Goal: Task Accomplishment & Management: Manage account settings

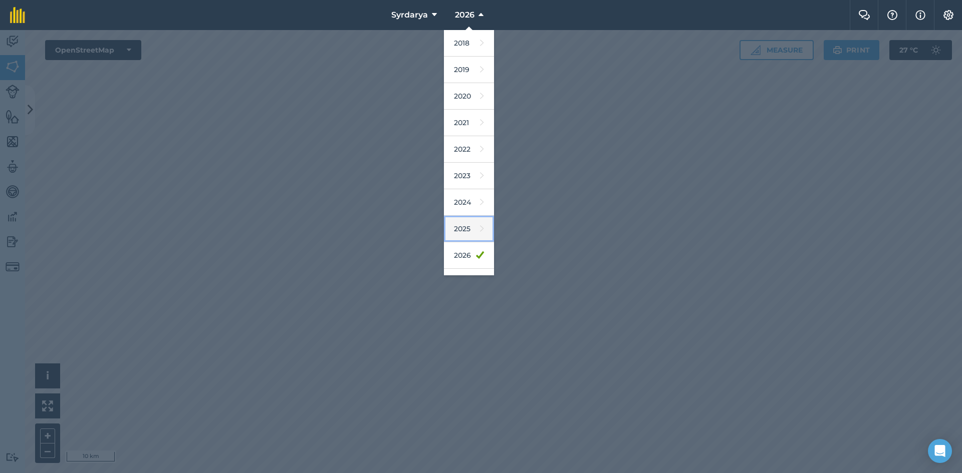
click at [468, 227] on link "2025" at bounding box center [469, 229] width 50 height 27
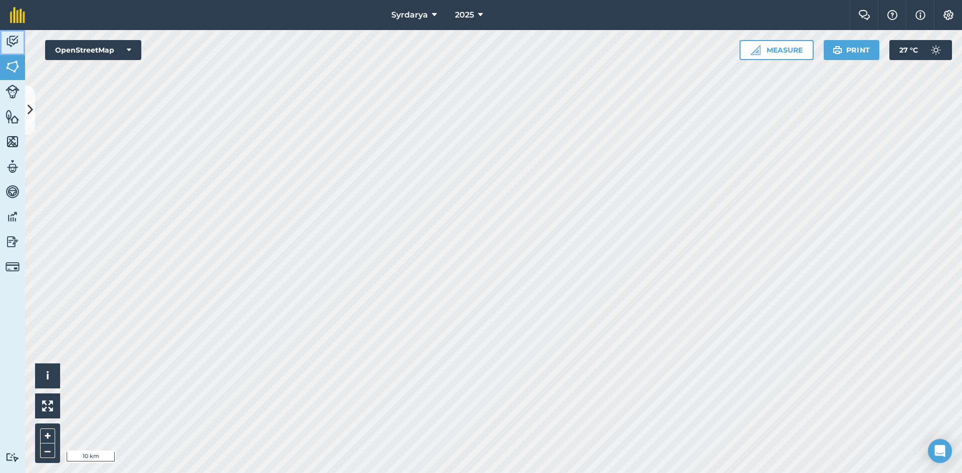
click at [13, 42] on img at bounding box center [13, 41] width 14 height 15
click at [10, 63] on img at bounding box center [13, 66] width 14 height 15
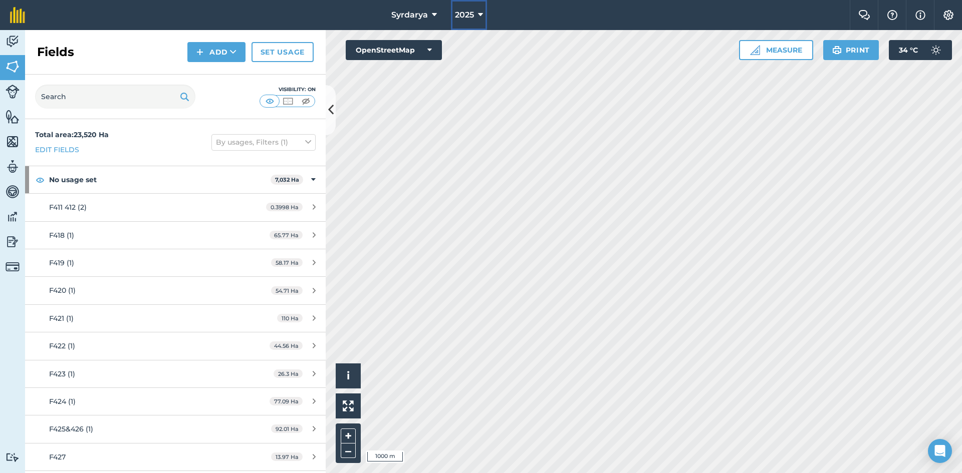
click at [466, 16] on span "2025" at bounding box center [464, 15] width 19 height 12
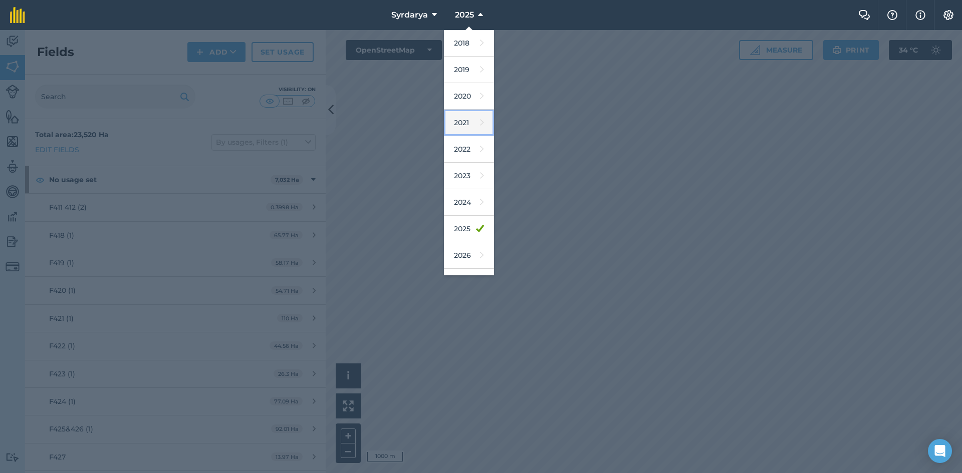
click at [462, 124] on link "2021" at bounding box center [469, 123] width 50 height 27
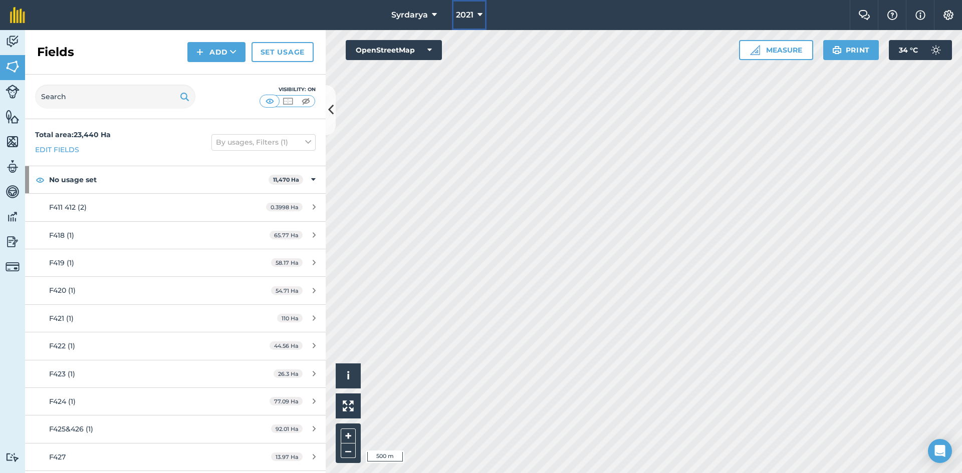
click at [467, 14] on span "2021" at bounding box center [465, 15] width 18 height 12
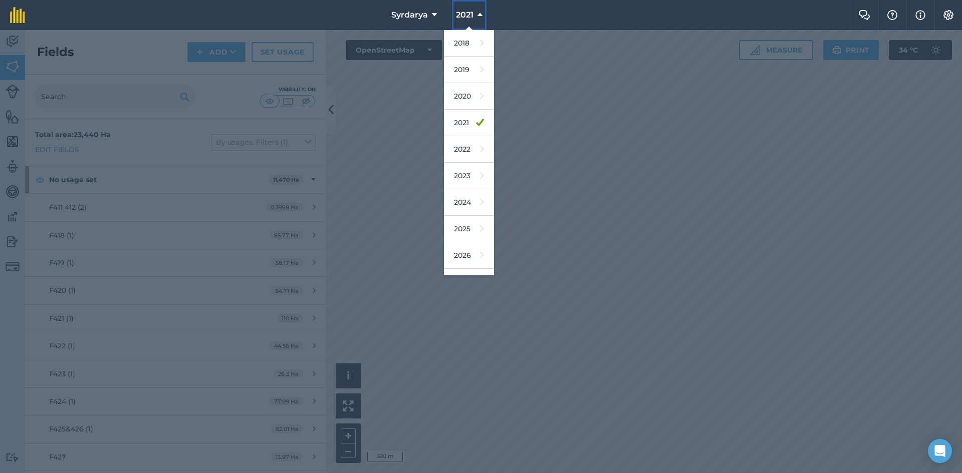
click at [467, 14] on span "2021" at bounding box center [465, 15] width 18 height 12
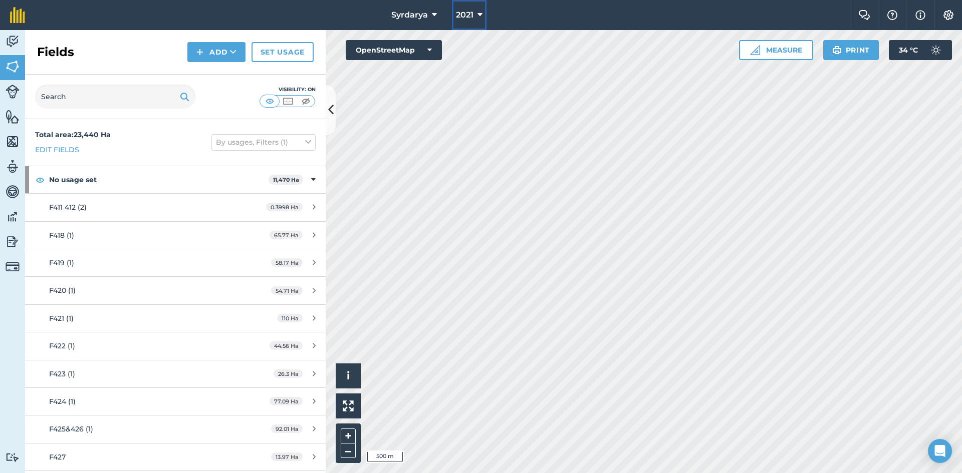
click at [467, 15] on span "2021" at bounding box center [465, 15] width 18 height 12
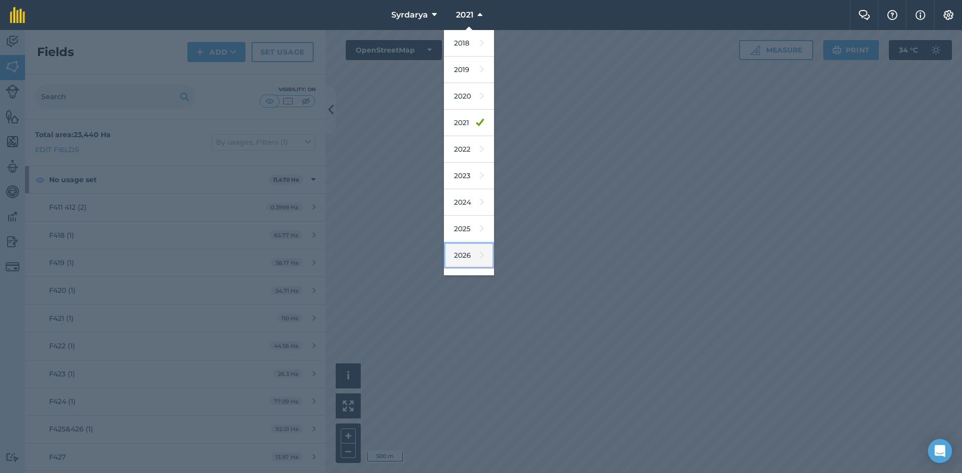
click at [467, 252] on link "2026" at bounding box center [469, 255] width 50 height 27
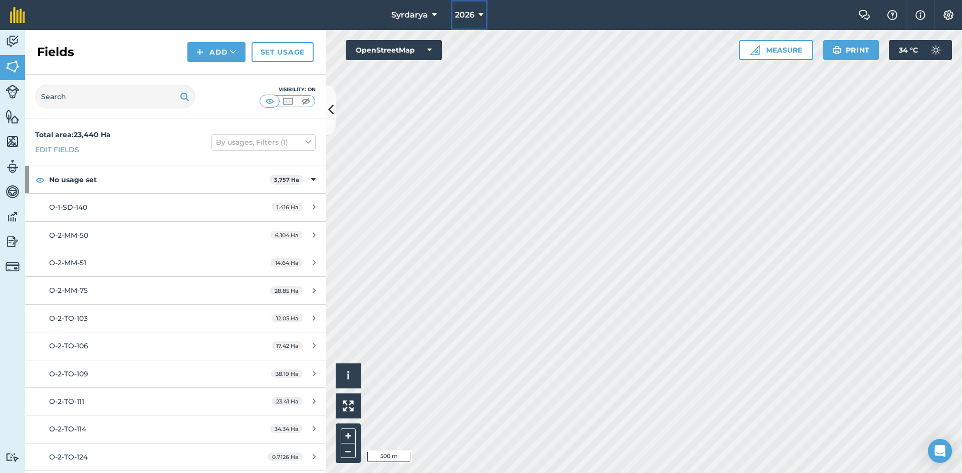
click at [464, 12] on span "2026" at bounding box center [465, 15] width 20 height 12
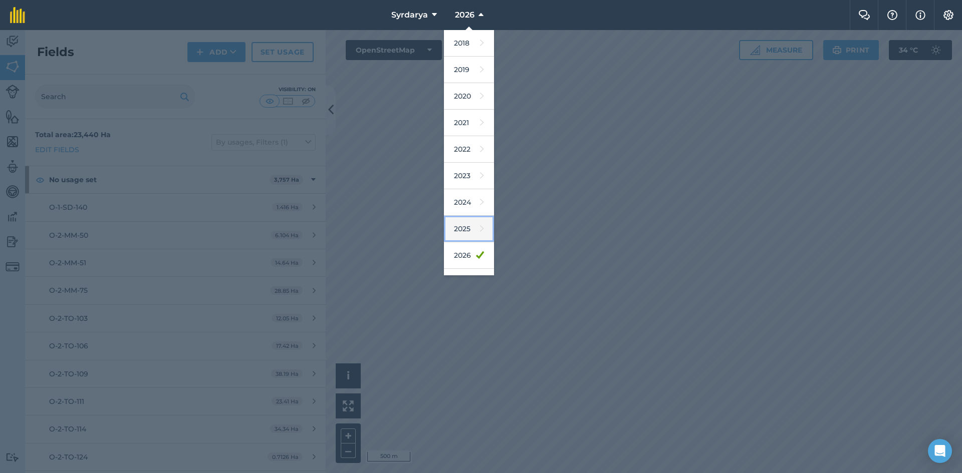
click at [468, 224] on link "2025" at bounding box center [469, 229] width 50 height 27
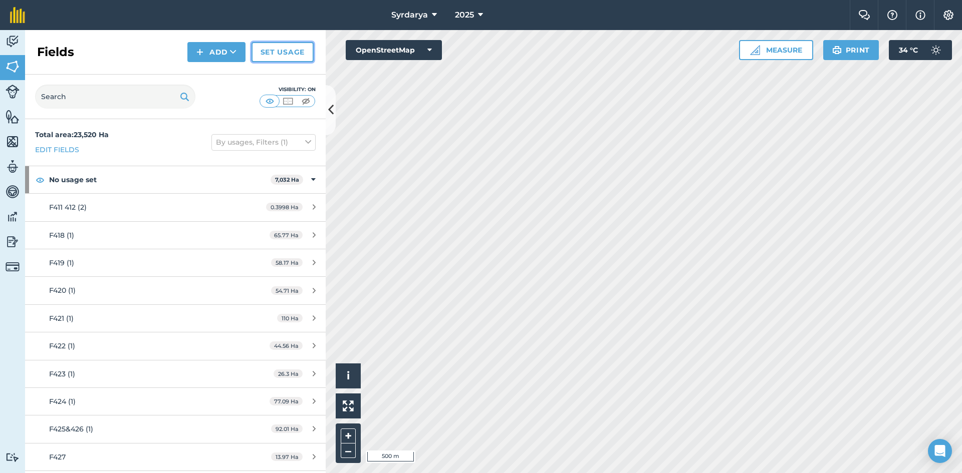
click at [288, 50] on link "Set usage" at bounding box center [282, 52] width 62 height 20
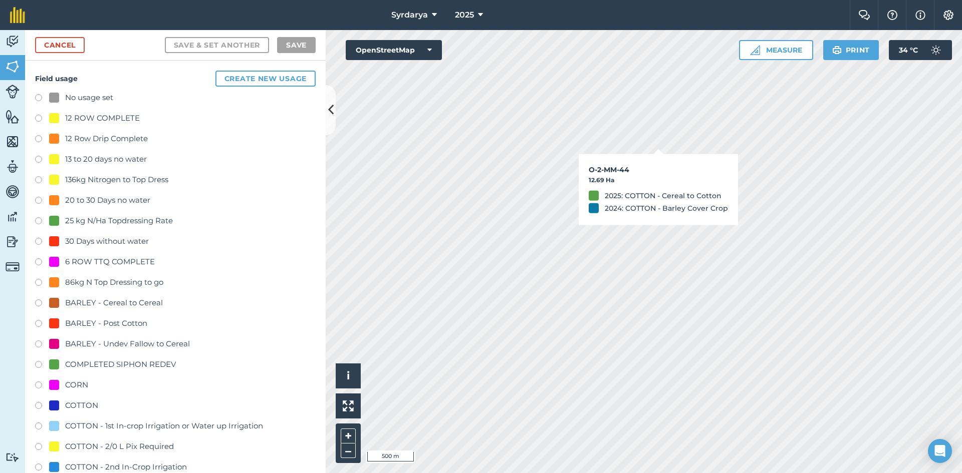
checkbox input "true"
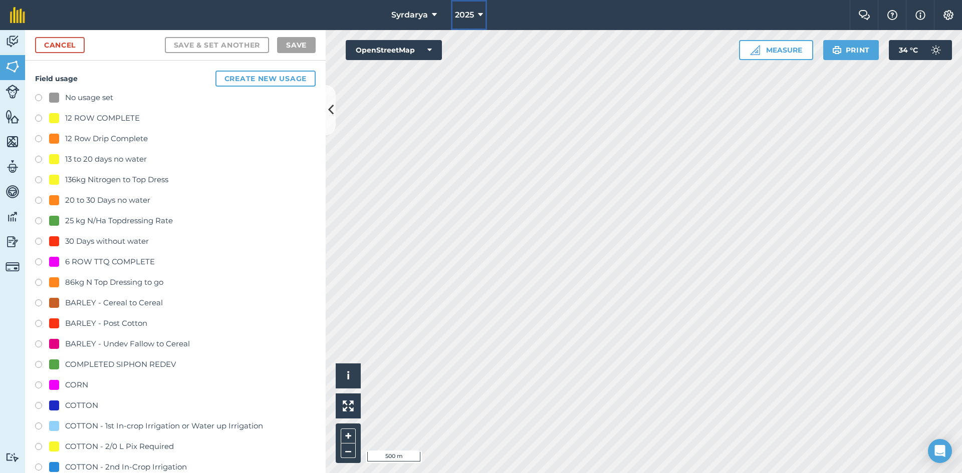
click at [480, 17] on icon at bounding box center [480, 15] width 5 height 12
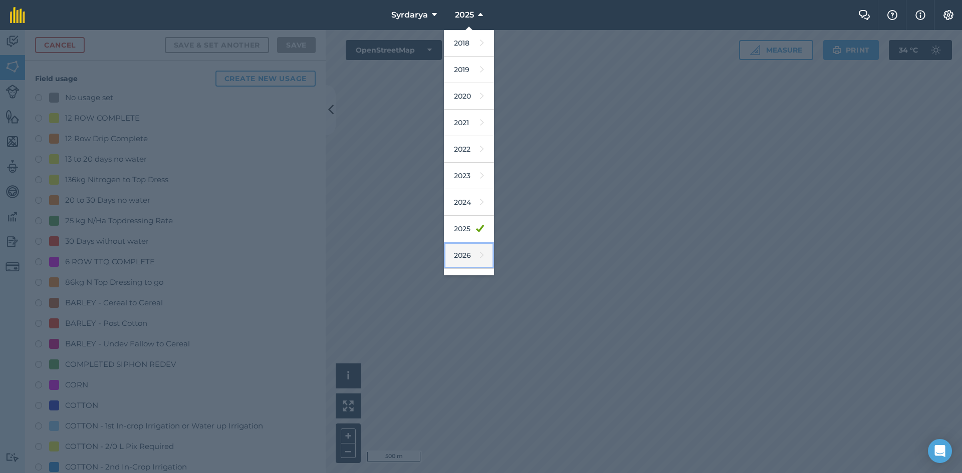
click at [461, 254] on link "2026" at bounding box center [469, 255] width 50 height 27
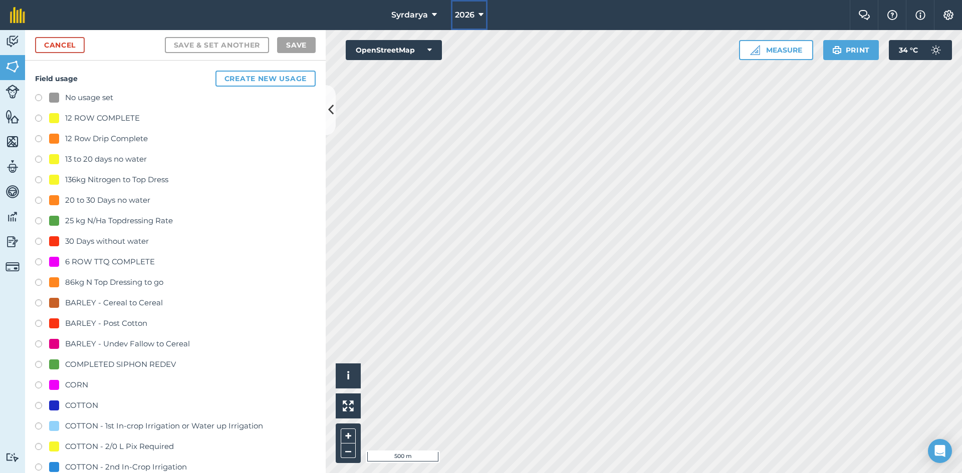
click at [478, 15] on icon at bounding box center [480, 15] width 5 height 12
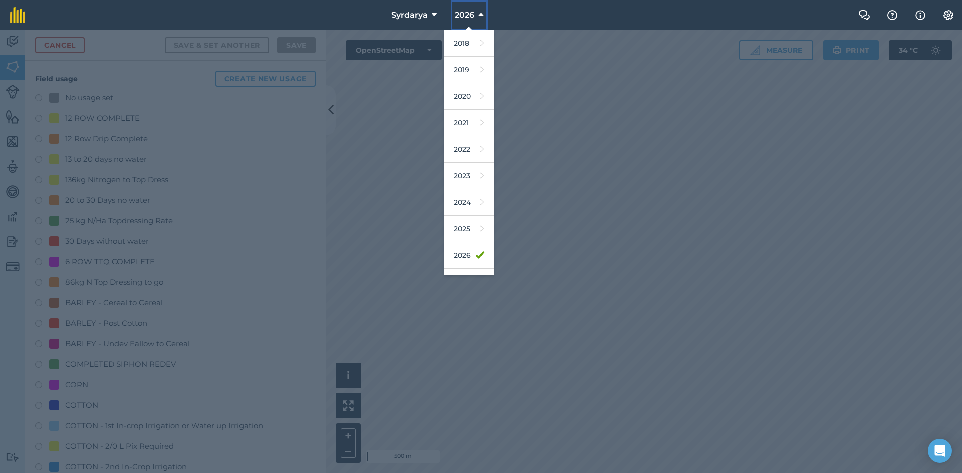
click at [478, 15] on icon at bounding box center [480, 15] width 5 height 12
